Goal: Task Accomplishment & Management: Use online tool/utility

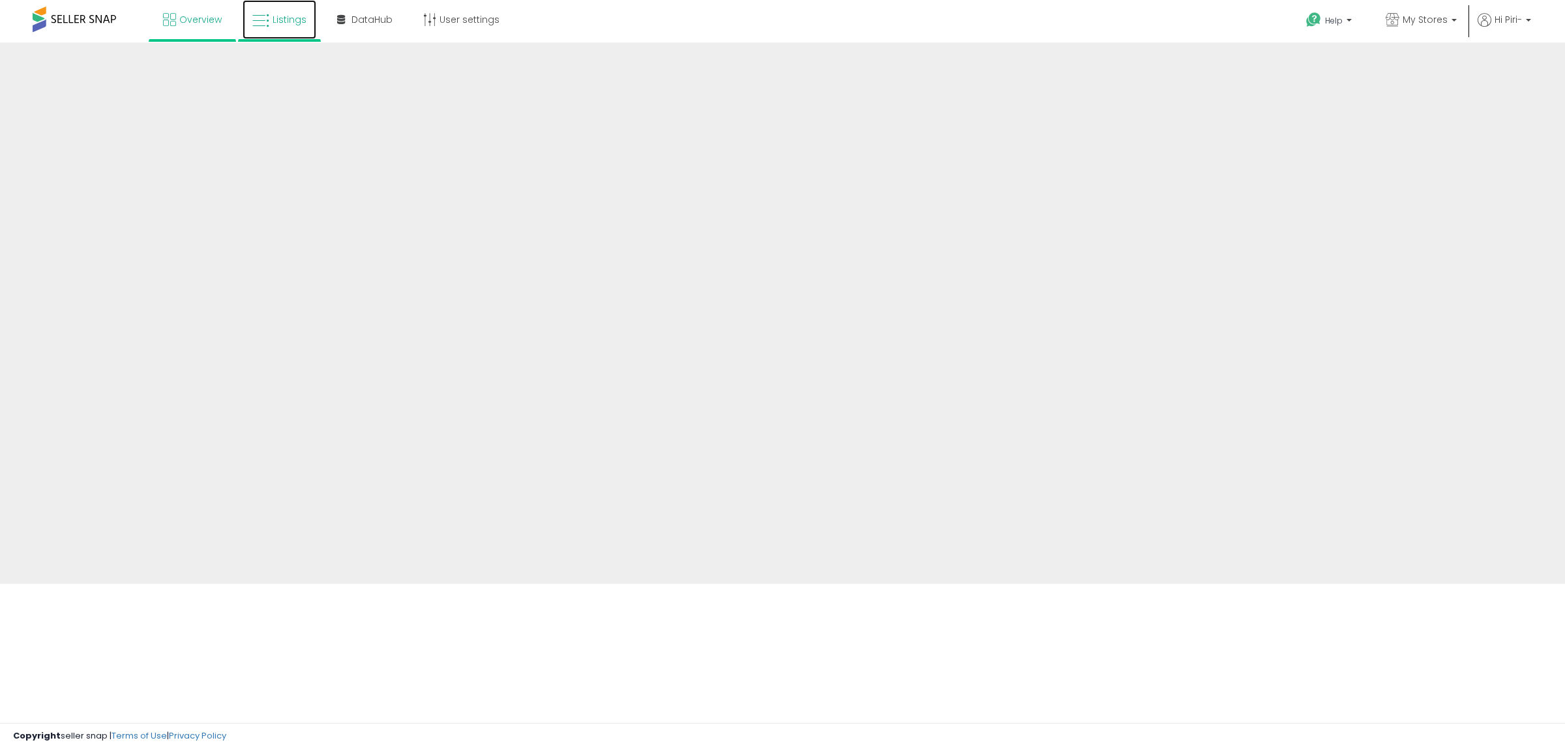
click at [275, 14] on span "Listings" at bounding box center [290, 19] width 34 height 13
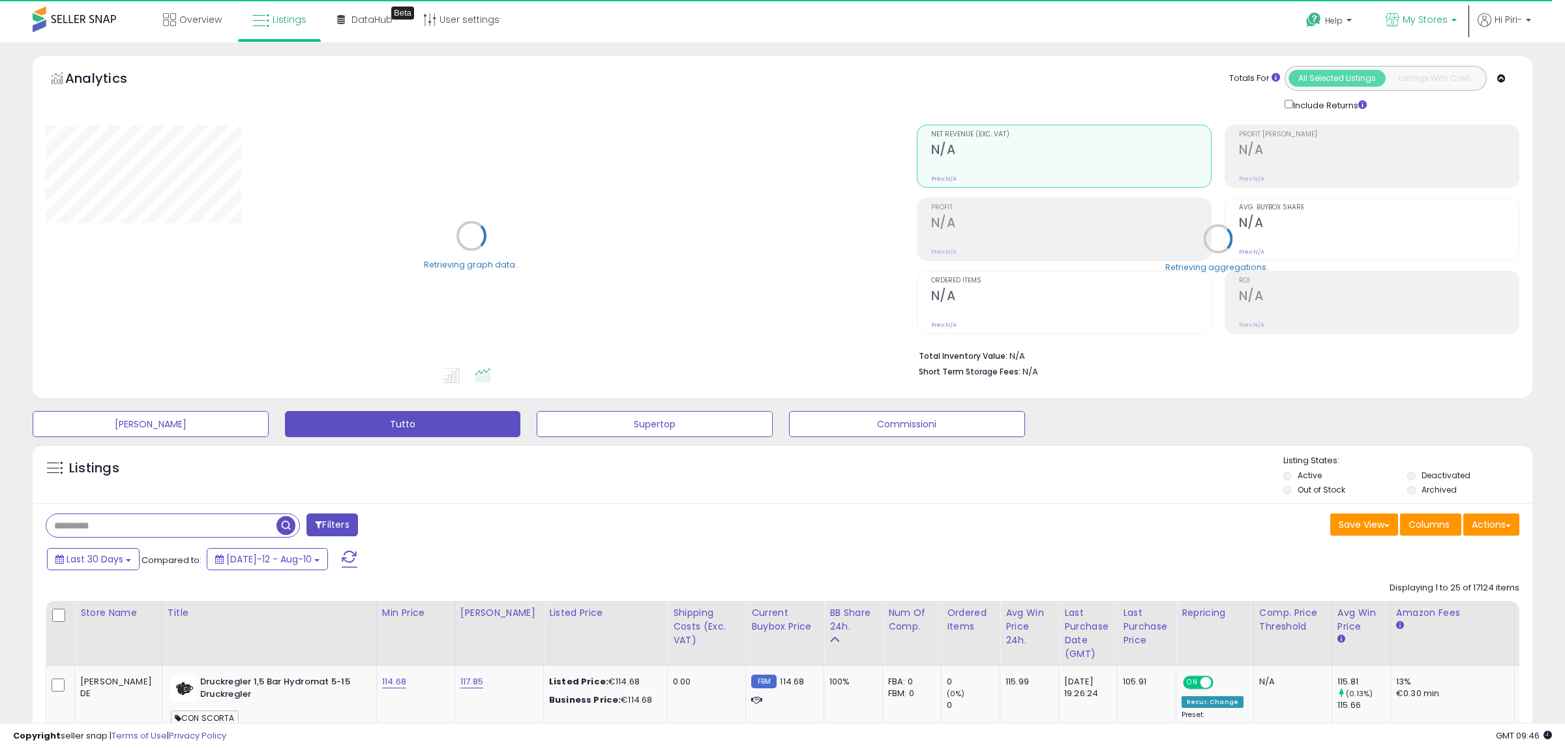
click at [1434, 23] on span "My Stores" at bounding box center [1425, 19] width 45 height 13
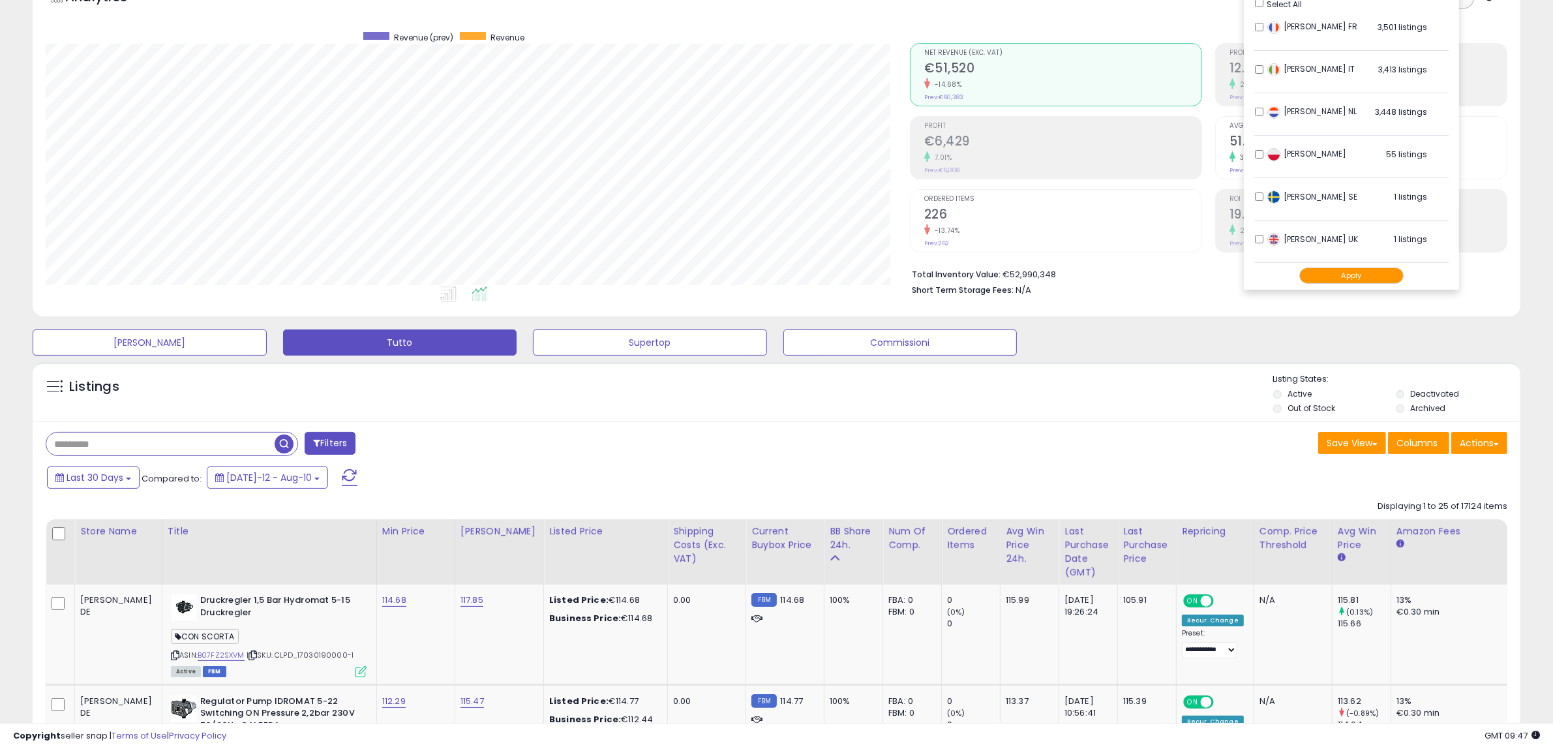
scroll to position [267, 864]
click at [1351, 276] on button "Apply" at bounding box center [1351, 275] width 104 height 16
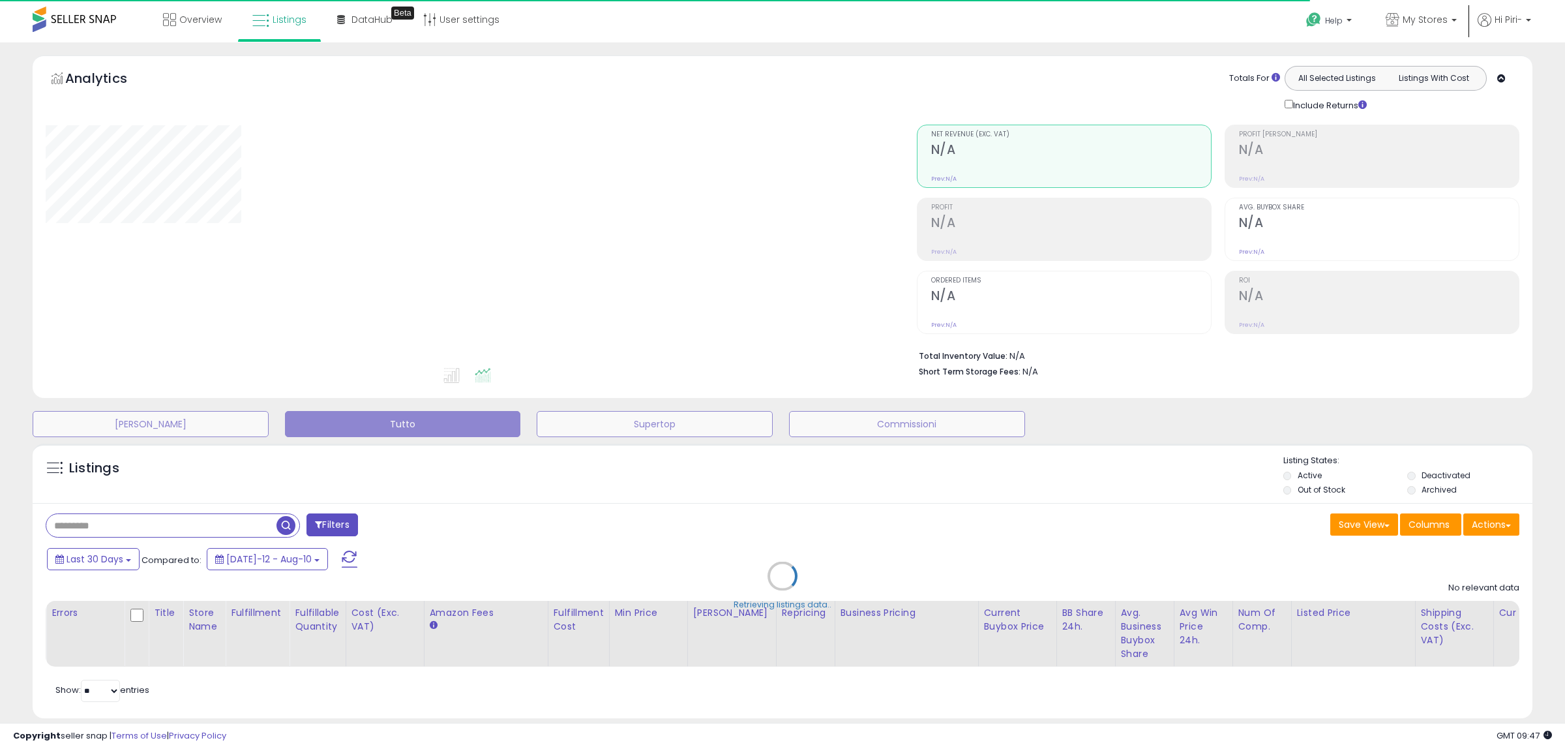
click at [1413, 475] on div "Retrieving listings data.." at bounding box center [783, 585] width 1520 height 297
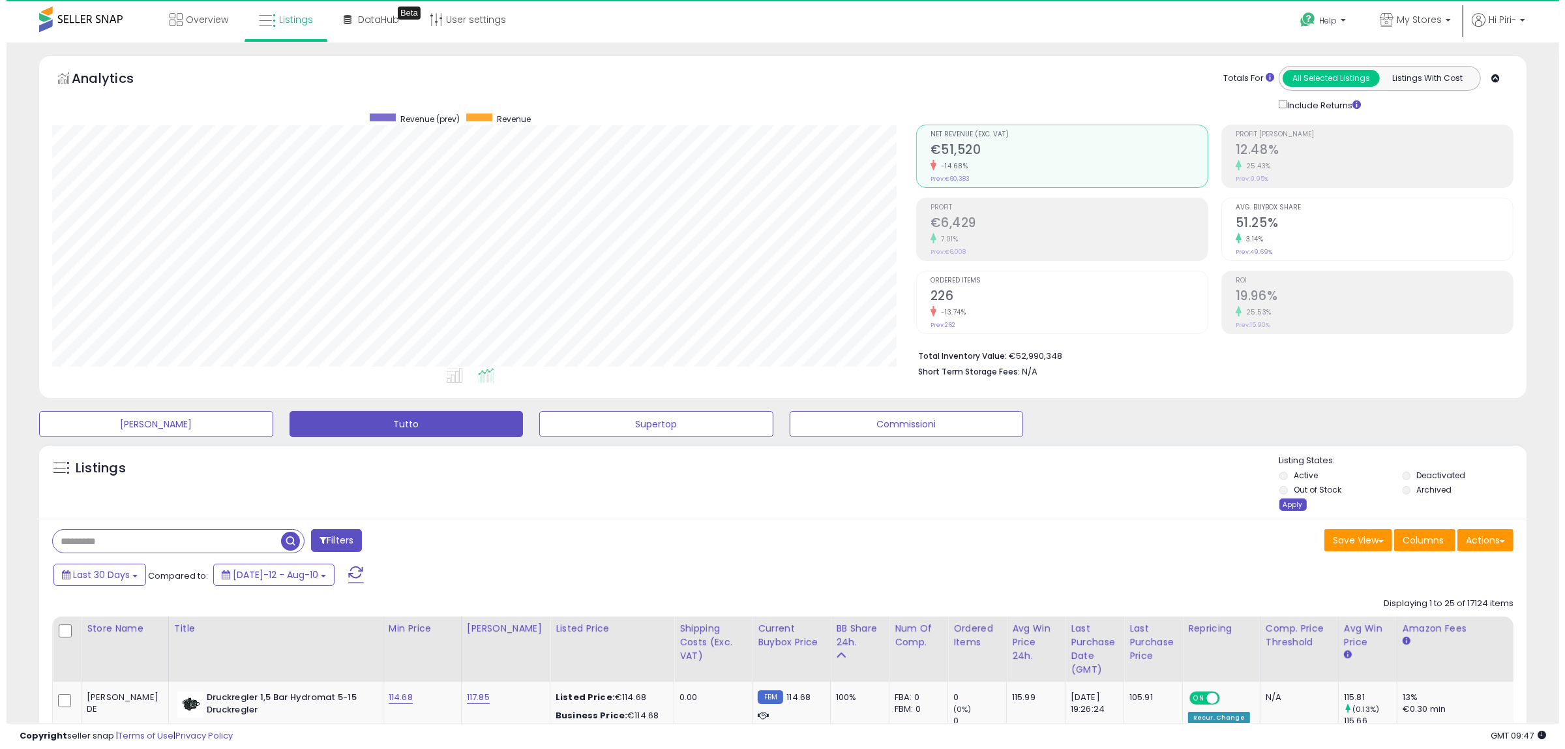
scroll to position [267, 864]
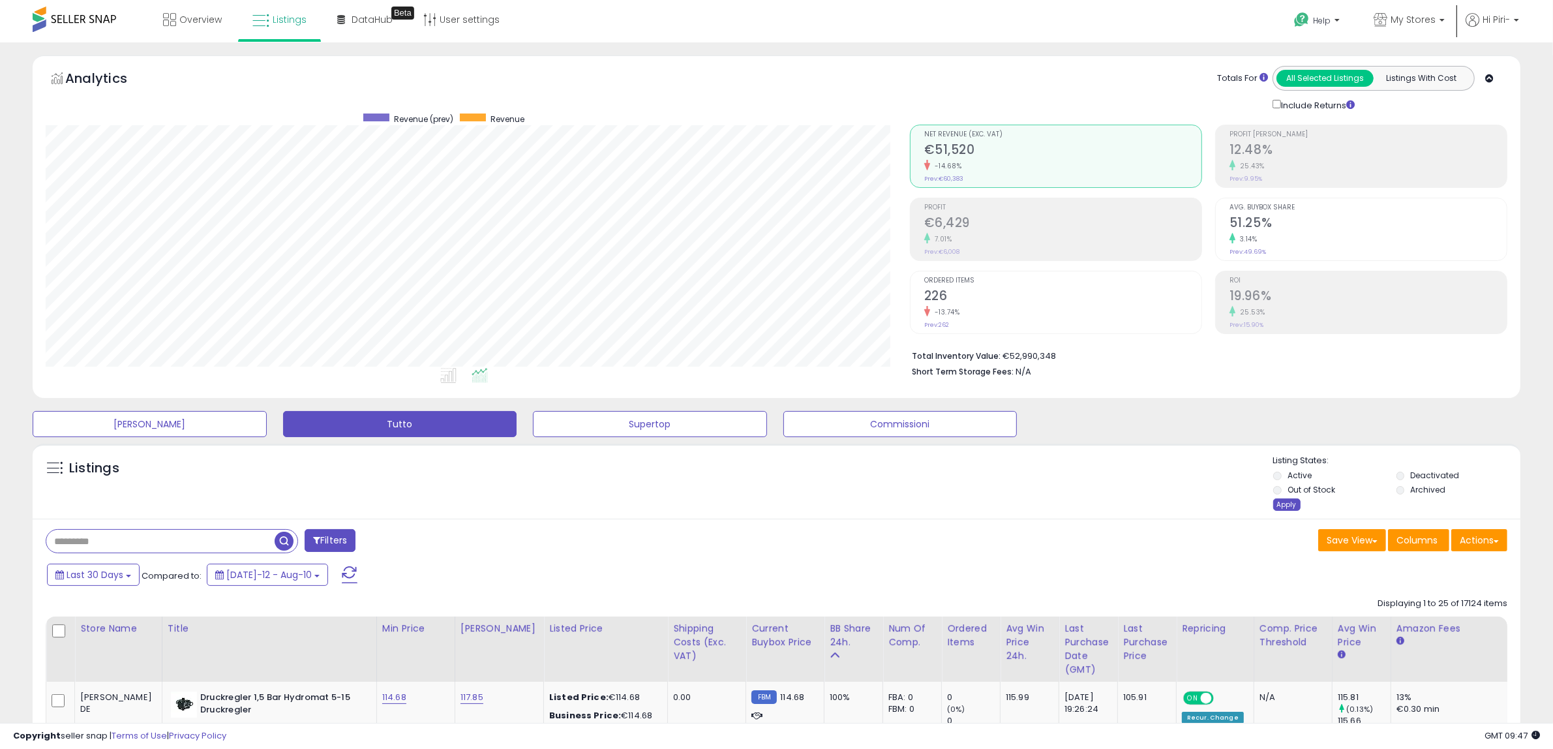
click at [1286, 509] on div "Apply" at bounding box center [1286, 504] width 27 height 12
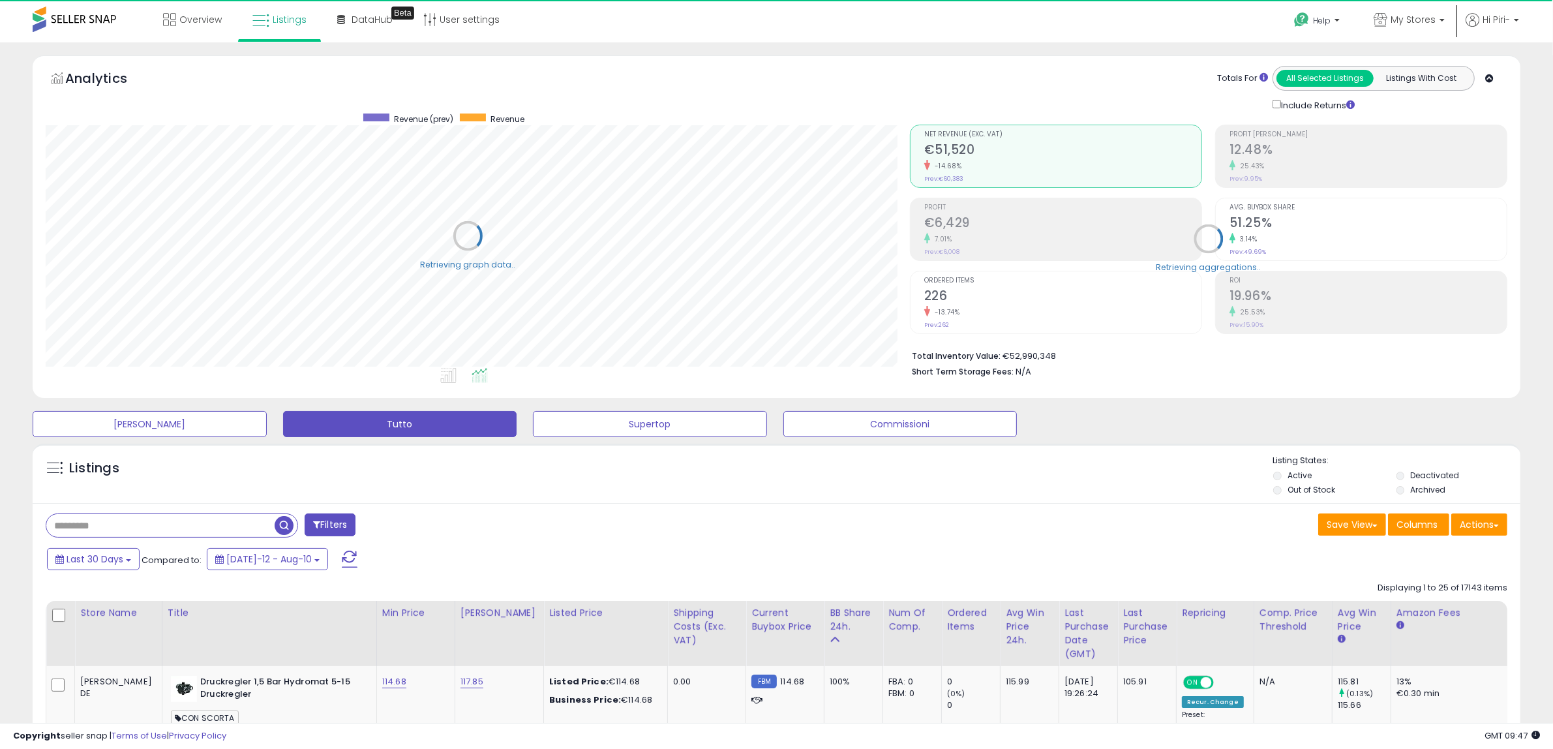
scroll to position [651973, 651377]
click at [1466, 525] on button "Actions" at bounding box center [1479, 524] width 56 height 22
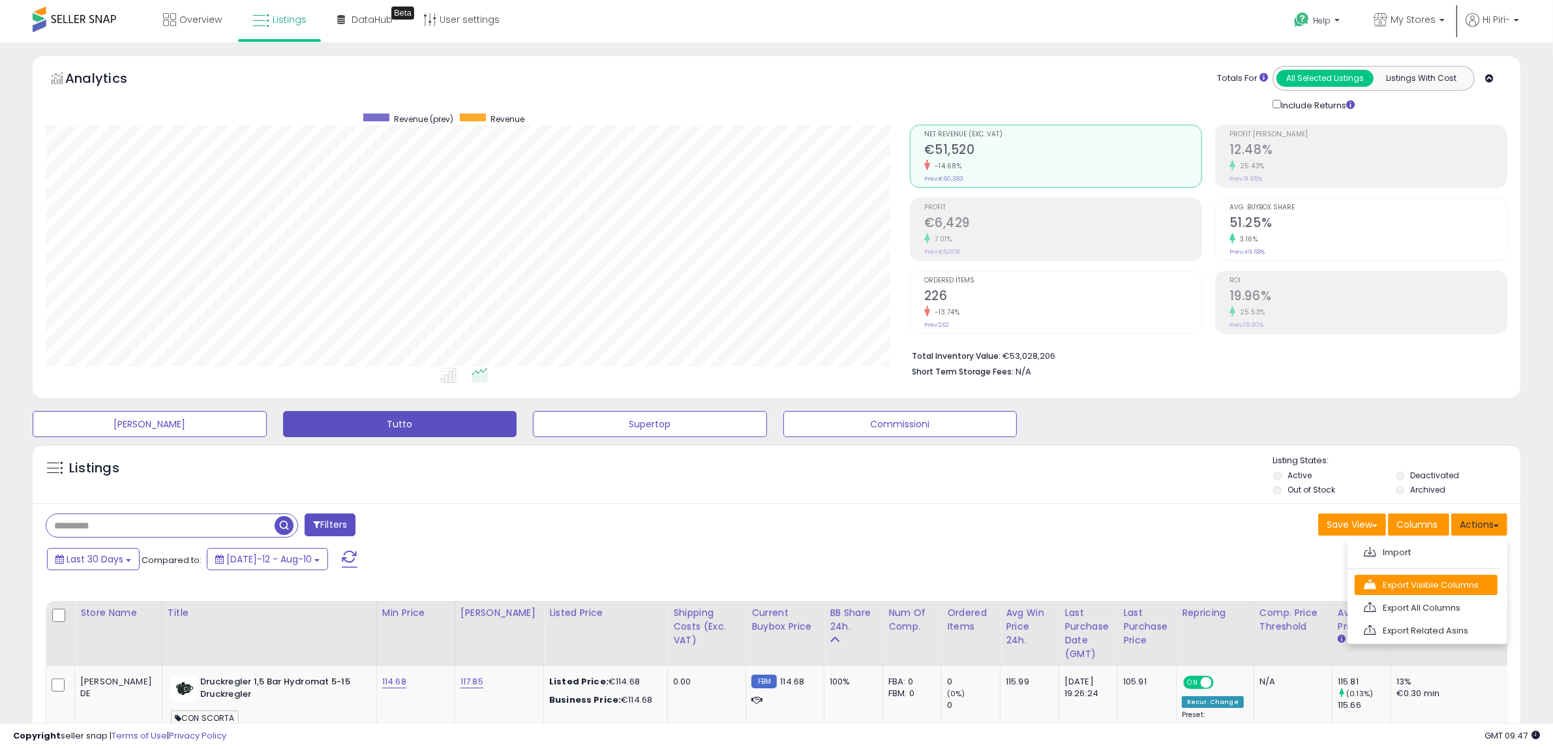
scroll to position [267, 864]
click at [1387, 581] on link "Export Visible Columns" at bounding box center [1426, 585] width 143 height 20
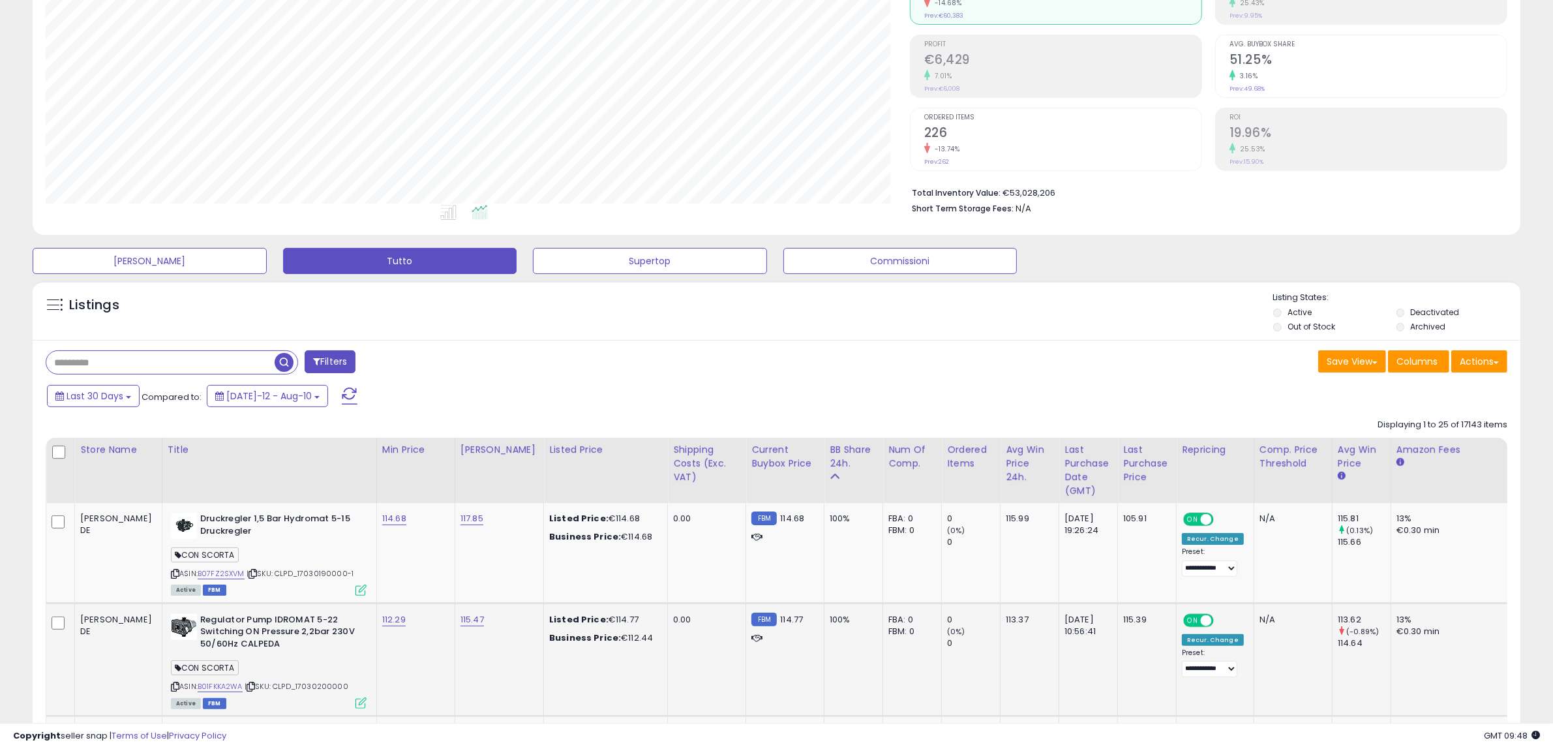
scroll to position [408, 0]
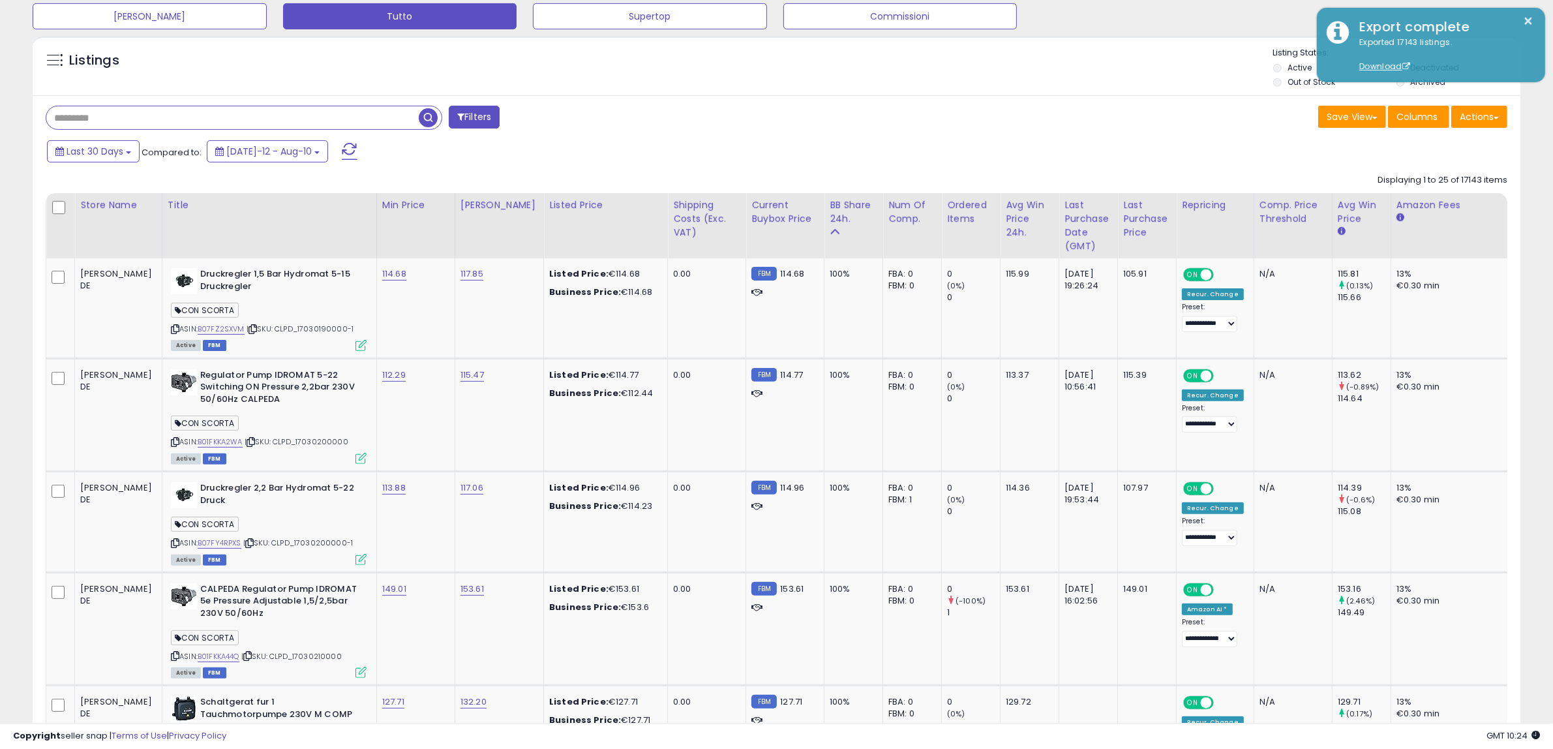
click at [189, 111] on input "text" at bounding box center [232, 117] width 372 height 23
paste input "**********"
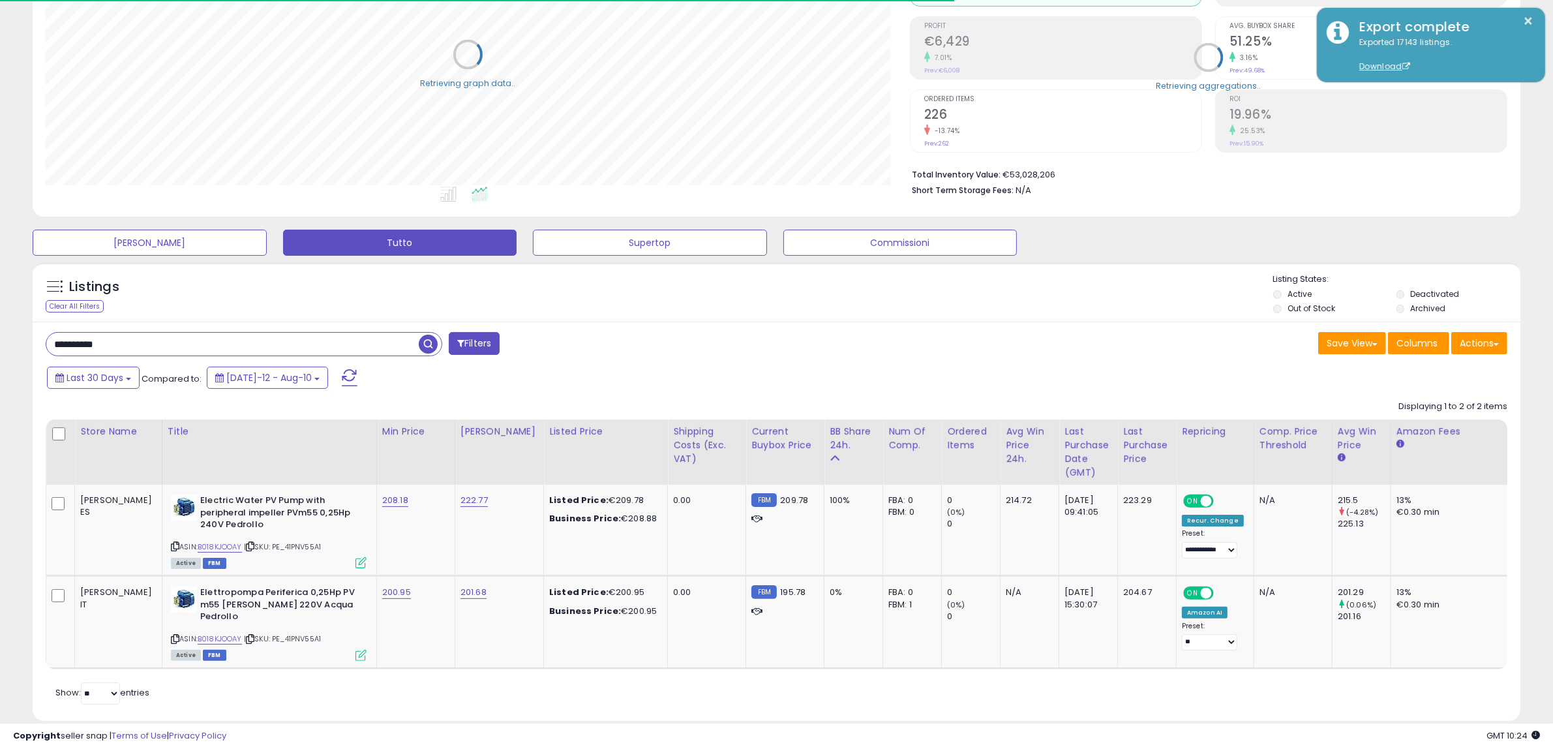
scroll to position [213, 0]
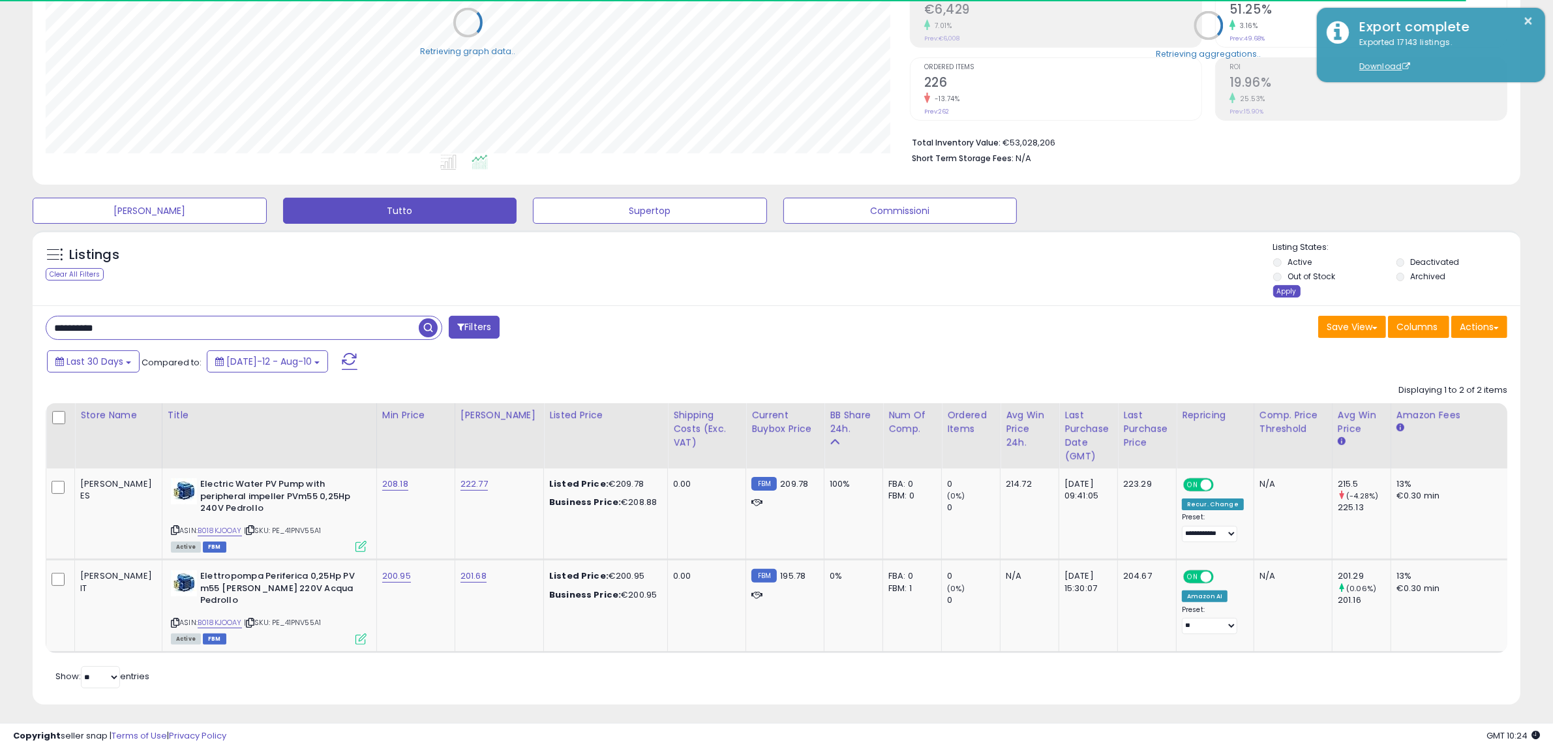
click at [1282, 289] on div "Apply" at bounding box center [1286, 291] width 27 height 12
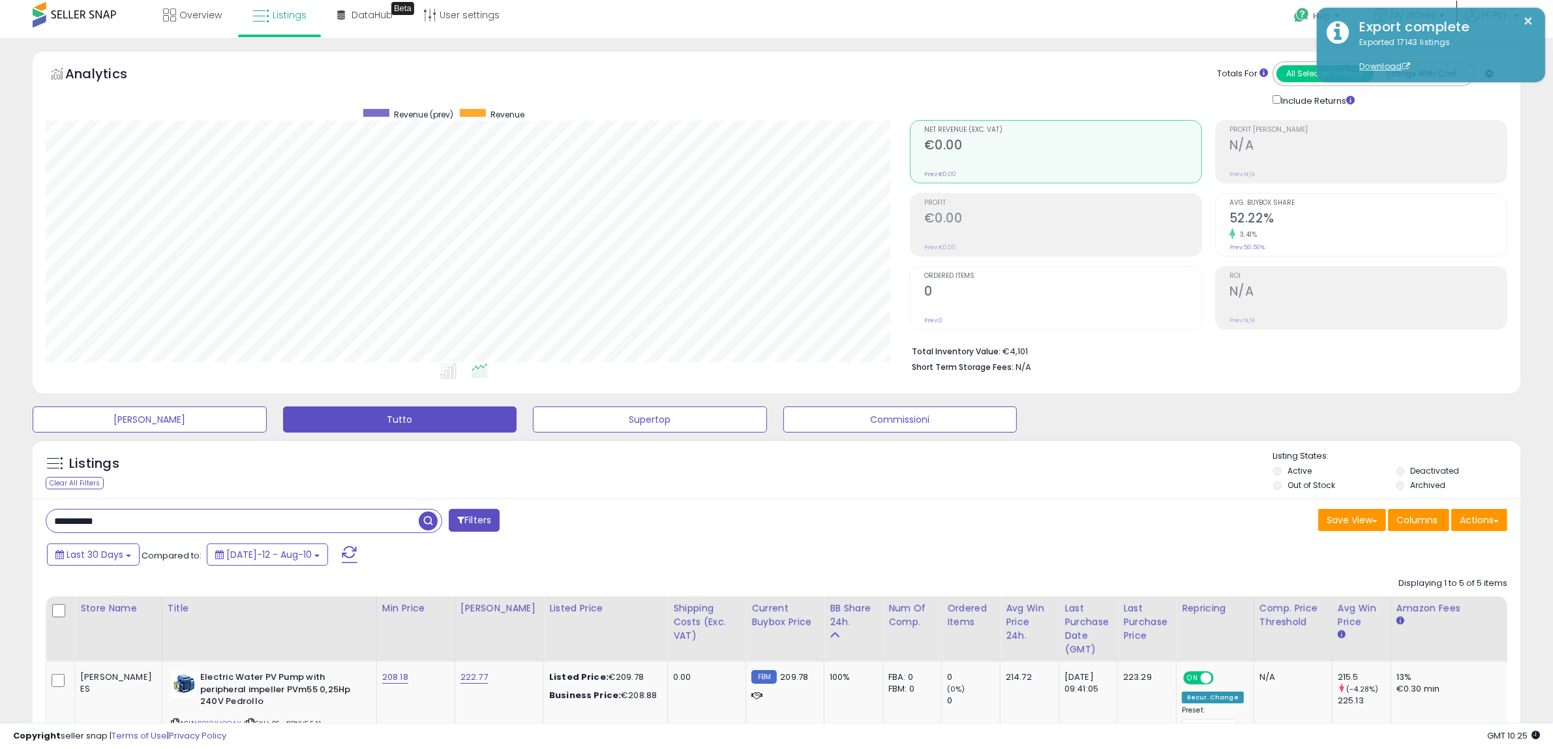
scroll to position [0, 0]
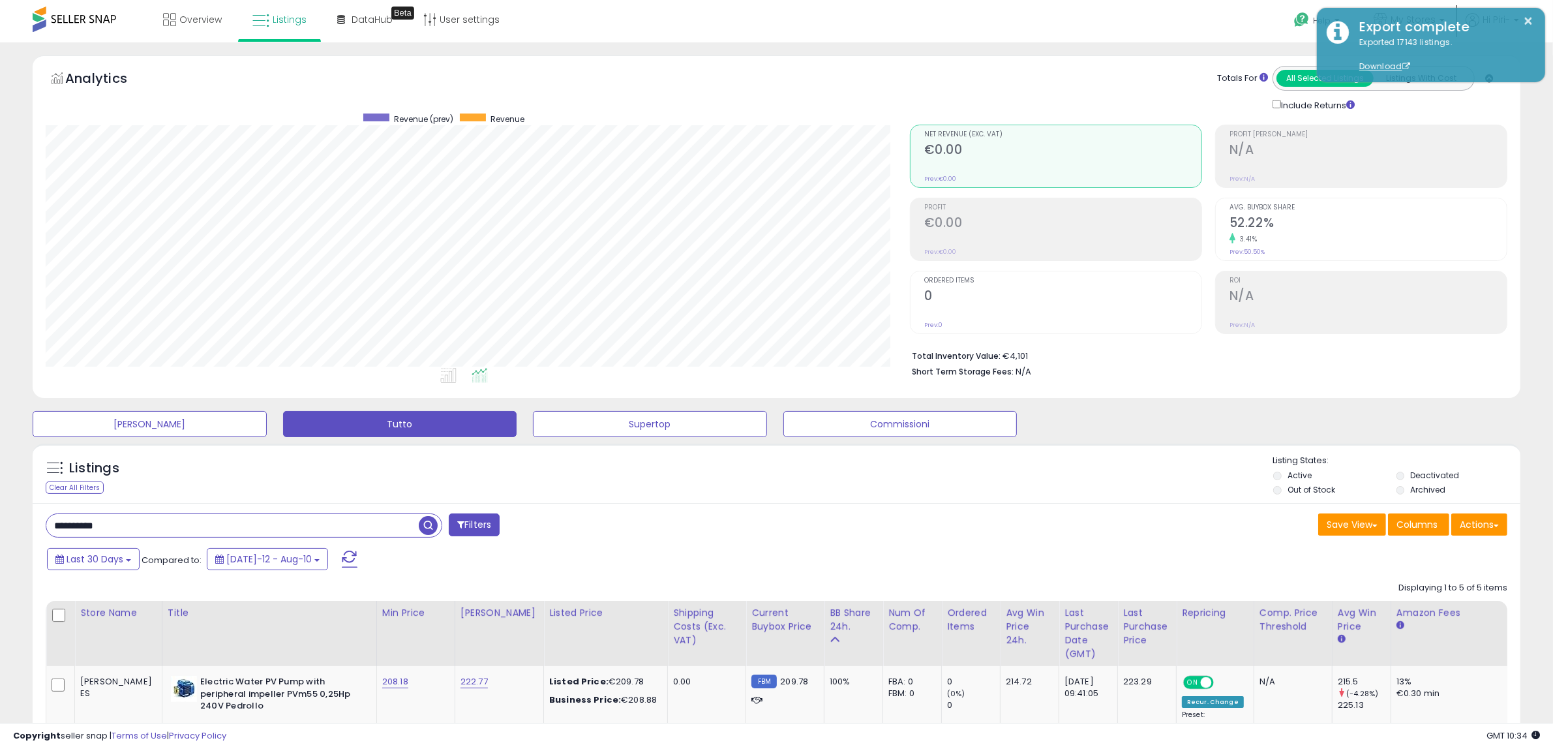
click at [181, 528] on input "**********" at bounding box center [232, 525] width 372 height 23
paste input "**********"
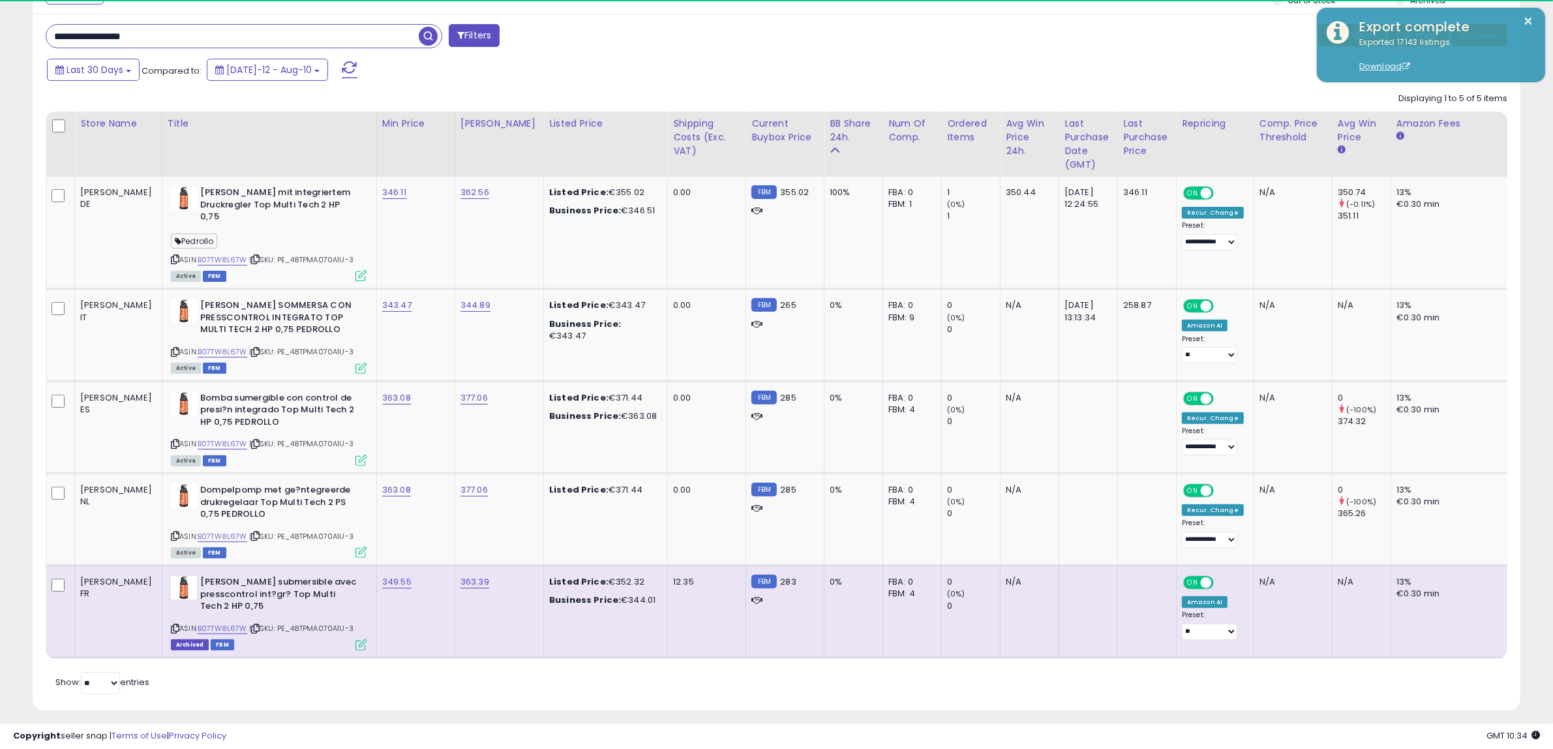
scroll to position [267, 864]
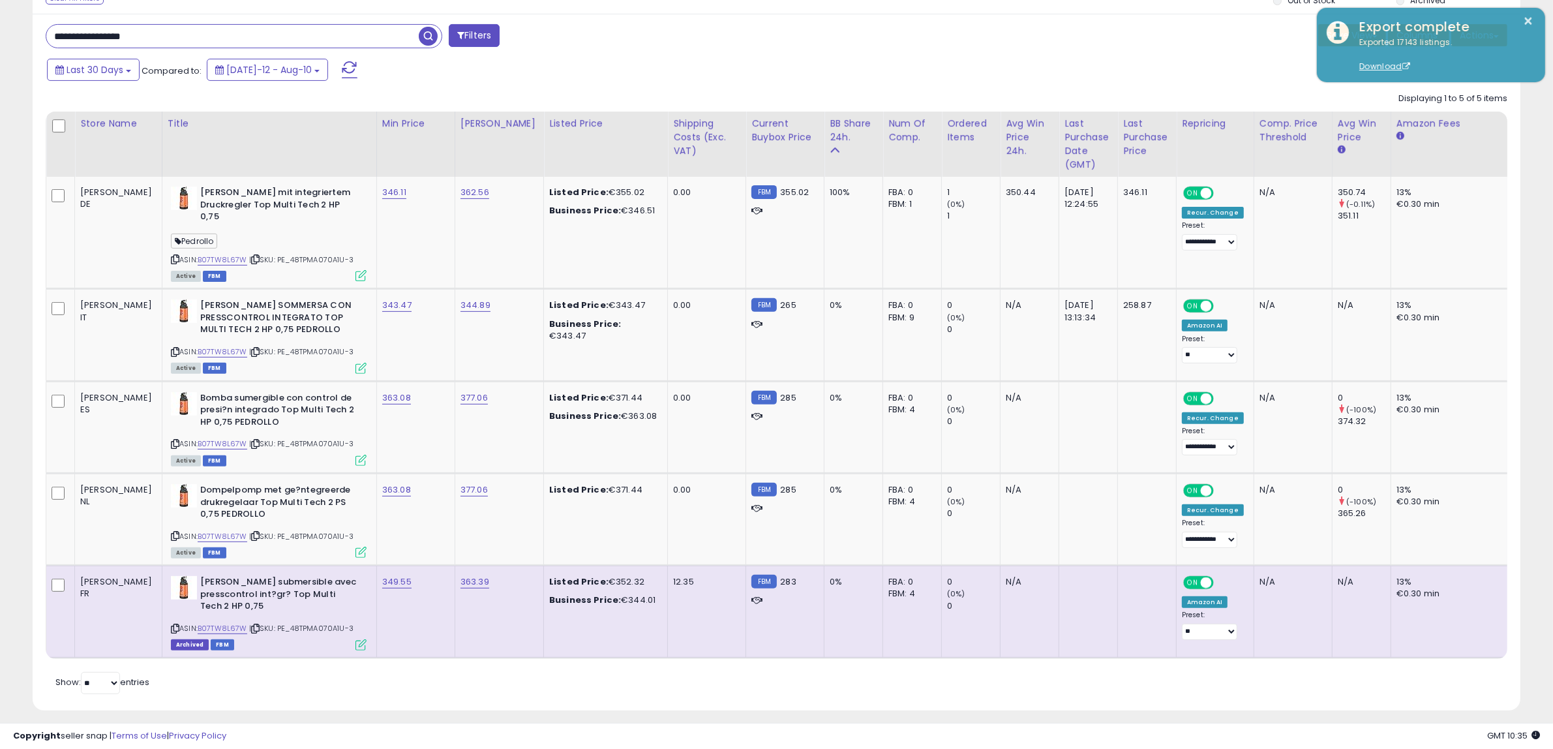
click at [279, 625] on span "| SKU: PE_48TPMA070A1U-3" at bounding box center [301, 628] width 104 height 10
copy span "PE_48TPMA070A1U"
click at [316, 625] on div "ASIN: B07TW8L67W | SKU: PE_48TPMA070A1U-3 Archived FBM" at bounding box center [269, 612] width 196 height 72
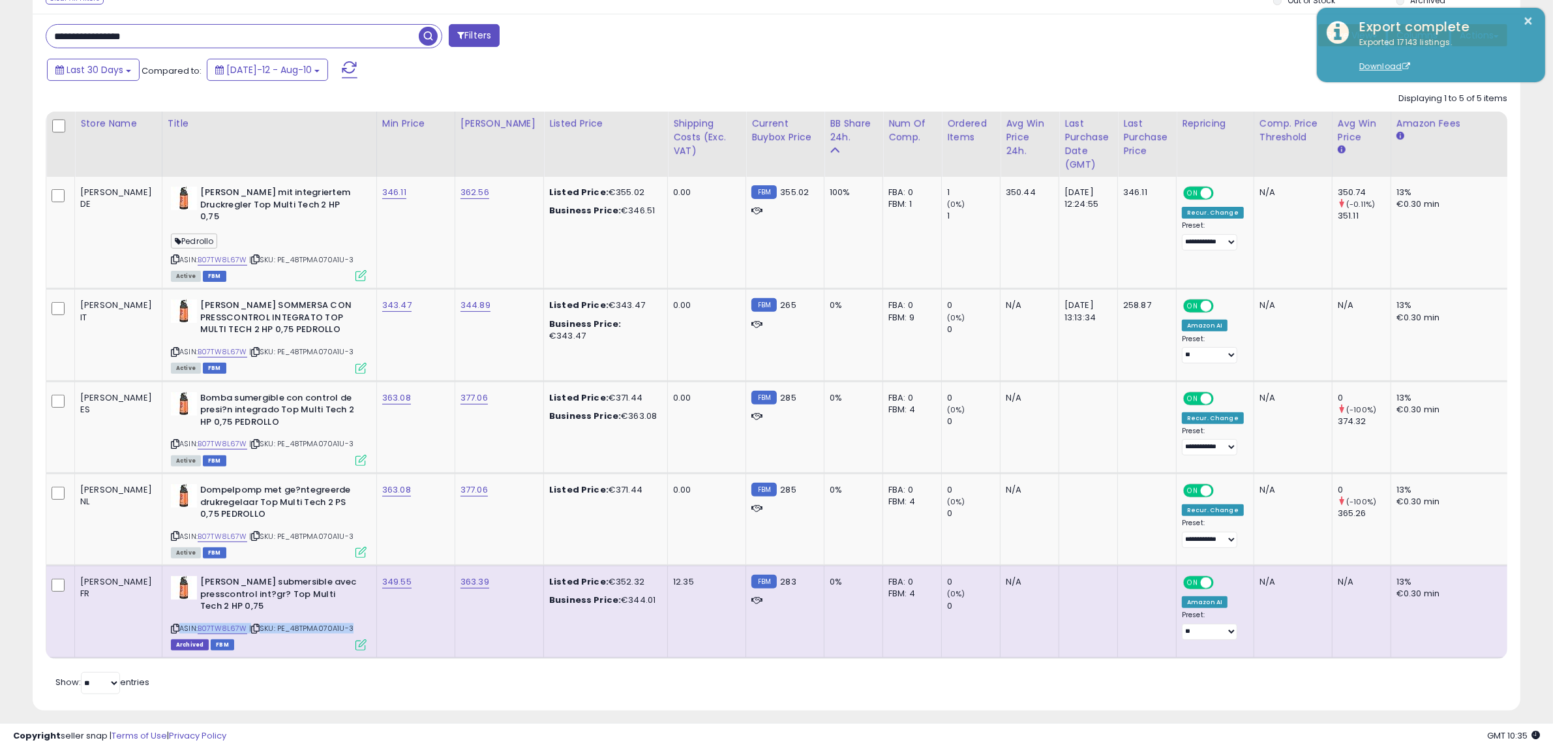
click at [316, 625] on div "ASIN: B07TW8L67W | SKU: PE_48TPMA070A1U-3 Archived FBM" at bounding box center [269, 612] width 196 height 72
click at [297, 631] on div "ASIN: B07TW8L67W | SKU: PE_48TPMA070A1U-3 Archived FBM" at bounding box center [269, 612] width 196 height 72
drag, startPoint x: 236, startPoint y: 628, endPoint x: 323, endPoint y: 633, distance: 86.9
click at [323, 633] on td "PEDROLLO Pompe submersible avec presscontrol int?gr? Top Multi Tech 2 HP 0,75 A…" at bounding box center [269, 611] width 215 height 92
copy div "PE_48TPMA070A1U-3 Archived FBM"
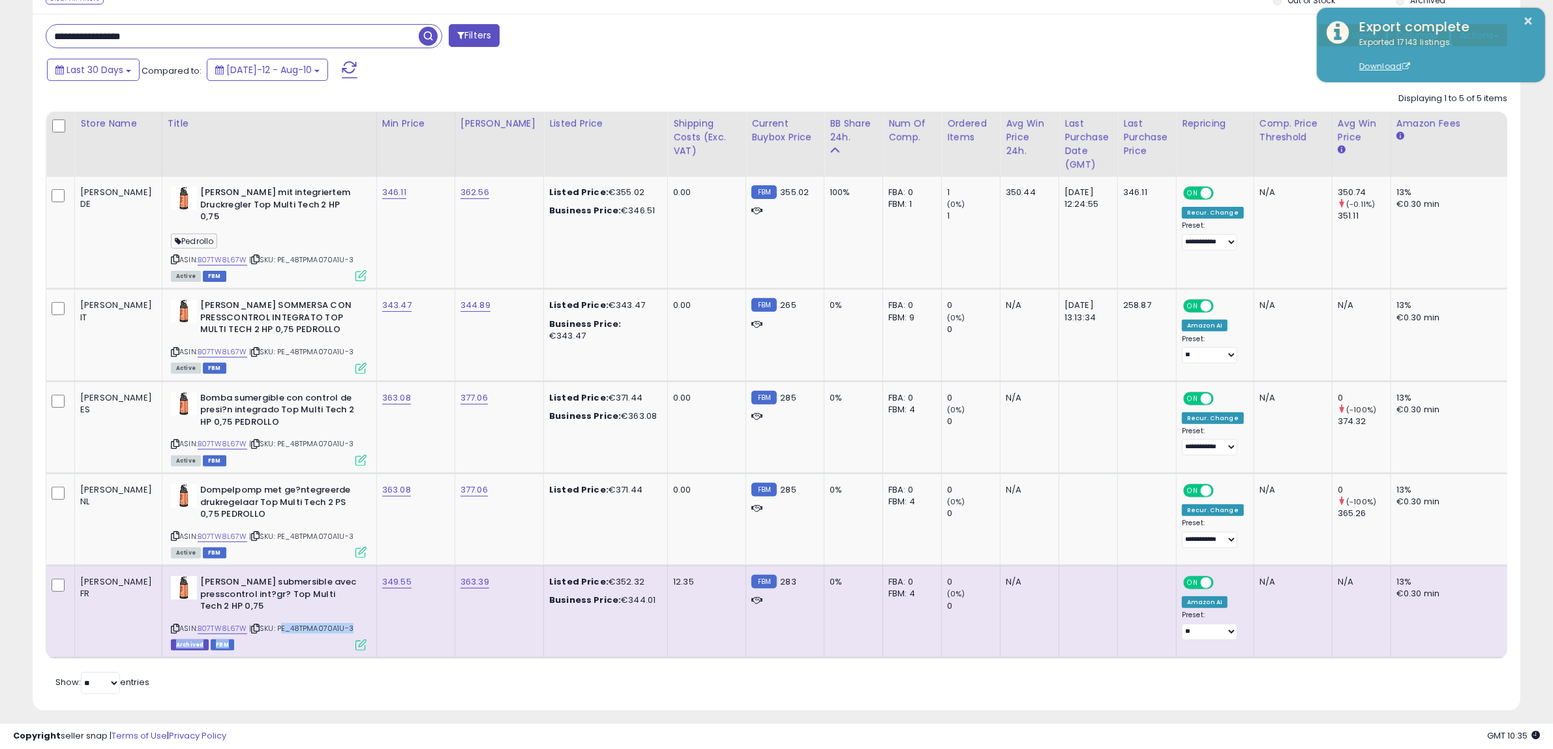
click at [249, 627] on span "| SKU: PE_48TPMA070A1U-3" at bounding box center [301, 628] width 104 height 10
drag, startPoint x: 239, startPoint y: 627, endPoint x: 249, endPoint y: 628, distance: 9.2
click at [249, 628] on span "| SKU: PE_48TPMA070A1U-3" at bounding box center [301, 628] width 104 height 10
drag, startPoint x: 238, startPoint y: 628, endPoint x: 312, endPoint y: 630, distance: 73.7
click at [312, 630] on div "ASIN: B07TW8L67W | SKU: PE_48TPMA070A1U-3 Archived FBM" at bounding box center [269, 612] width 196 height 72
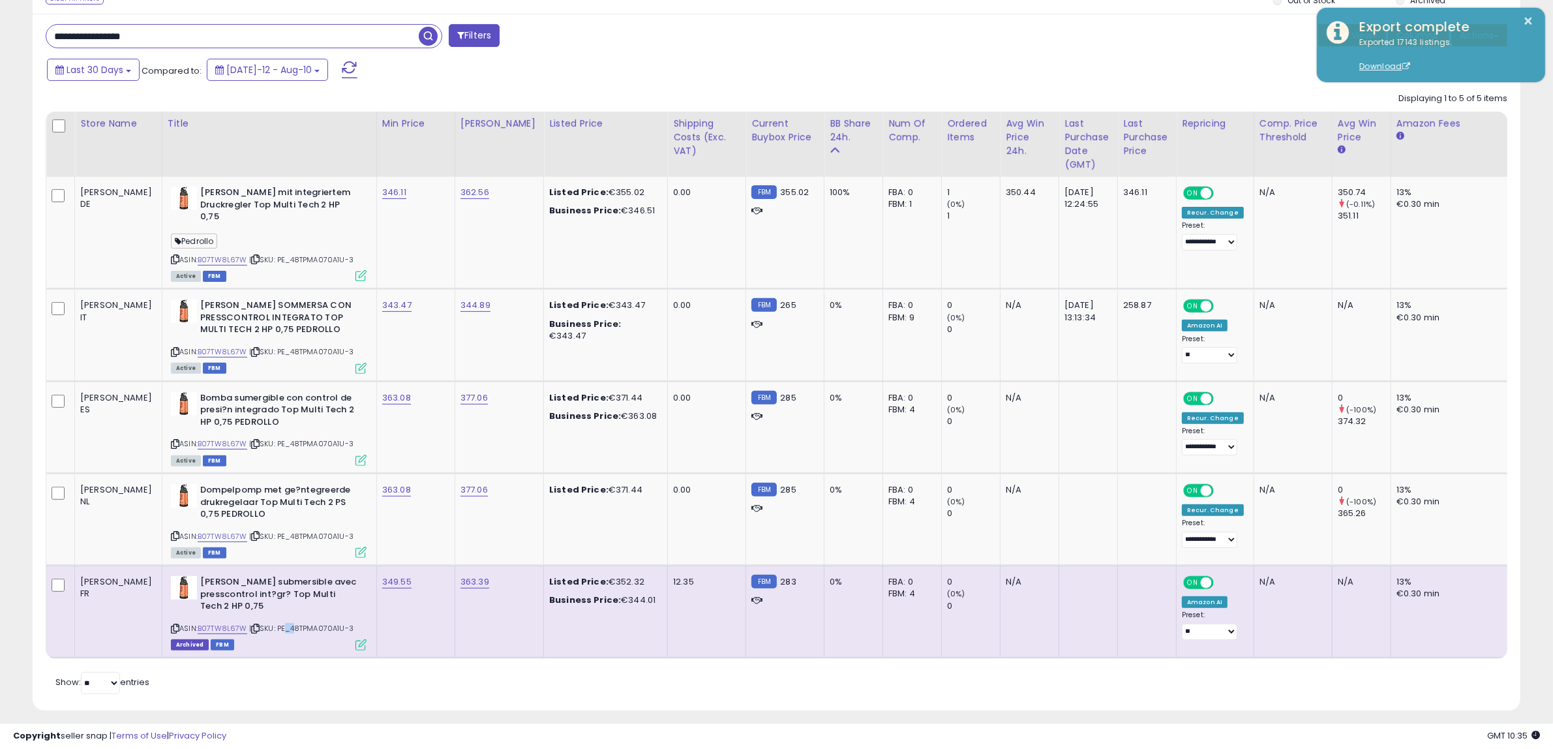
copy span "PE_48TPMA070A1U-3"
click at [179, 41] on input "**********" at bounding box center [232, 36] width 372 height 23
paste input "text"
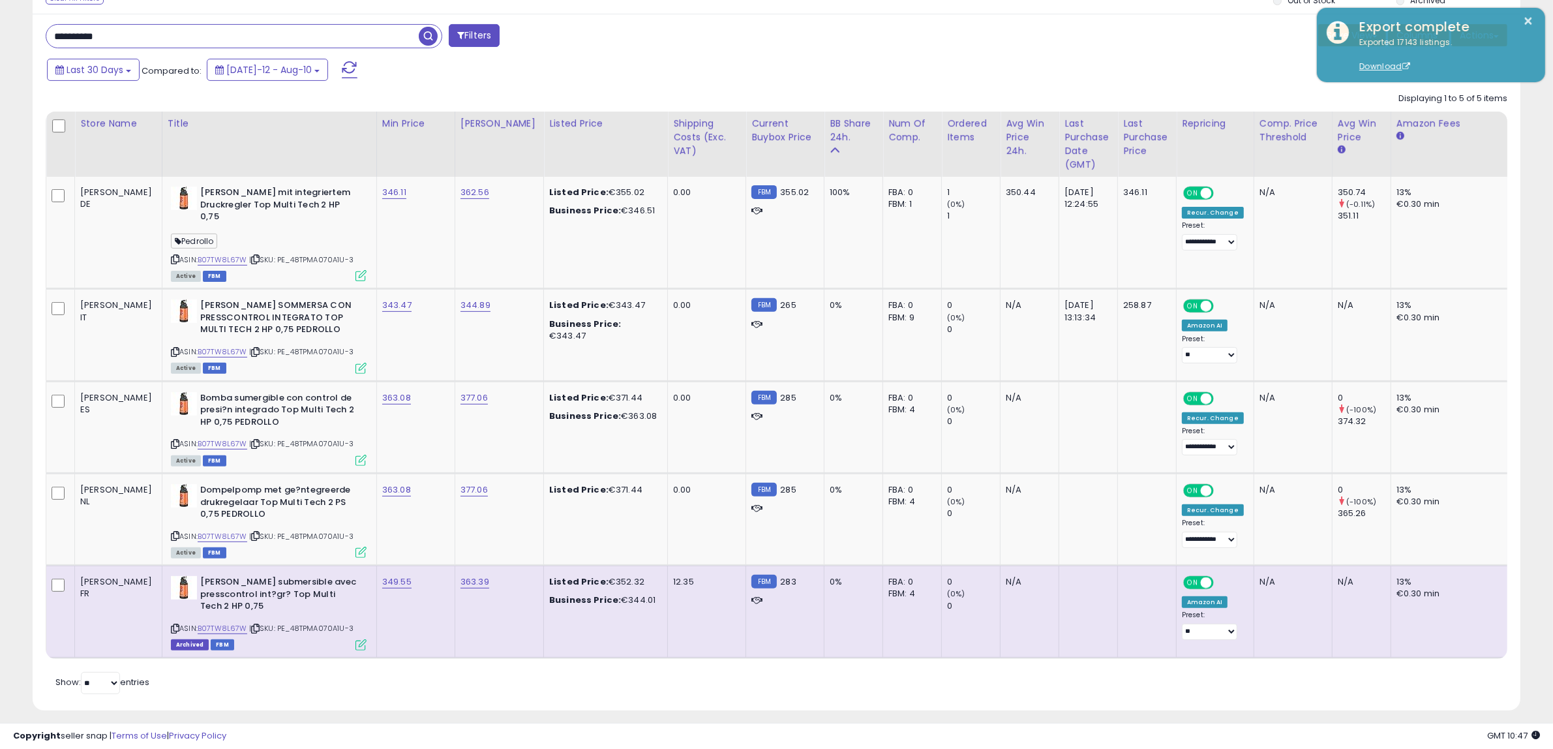
type input "**********"
click at [428, 33] on span "button" at bounding box center [428, 36] width 19 height 19
